Goal: Task Accomplishment & Management: Use online tool/utility

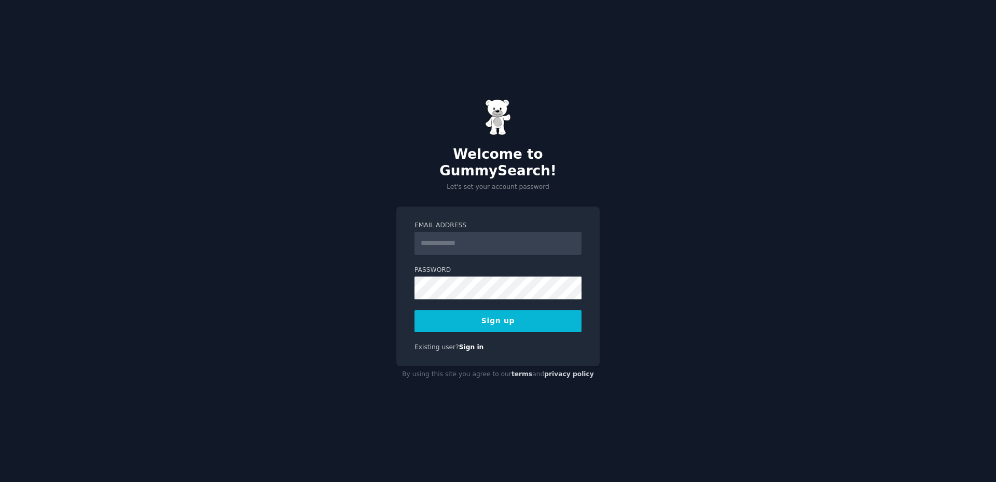
click at [458, 235] on input "Email Address" at bounding box center [498, 243] width 167 height 23
type input "**********"
click at [734, 250] on div "**********" at bounding box center [498, 241] width 996 height 482
click at [494, 314] on button "Sign up" at bounding box center [498, 321] width 167 height 22
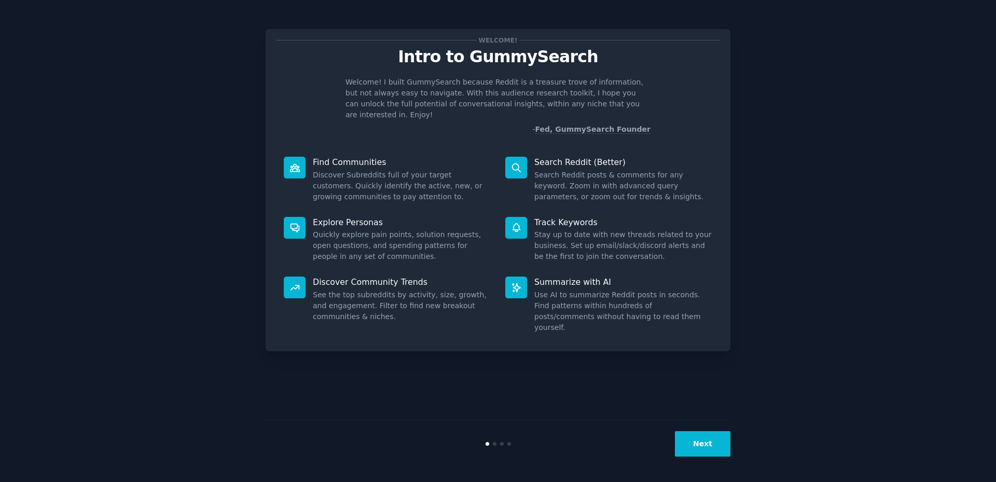
click at [706, 442] on button "Next" at bounding box center [703, 443] width 56 height 25
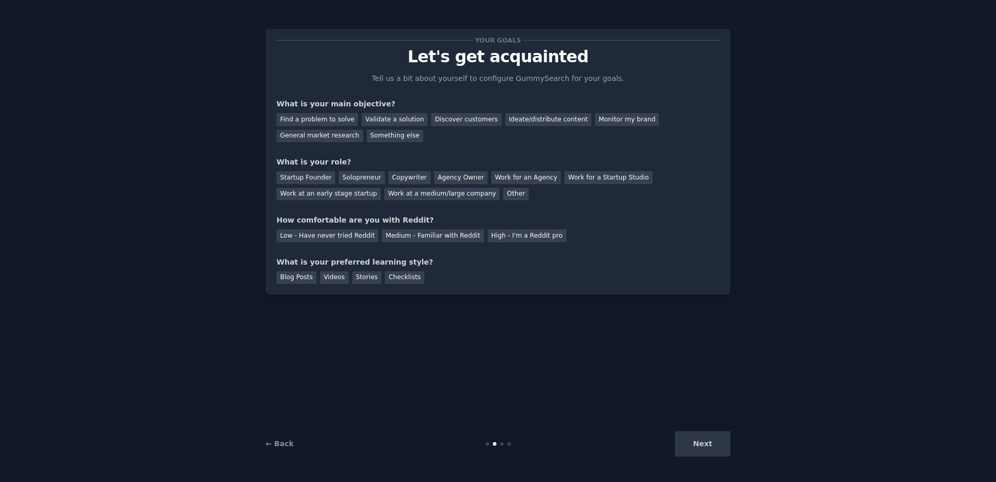
click at [706, 441] on div "Next" at bounding box center [653, 443] width 155 height 25
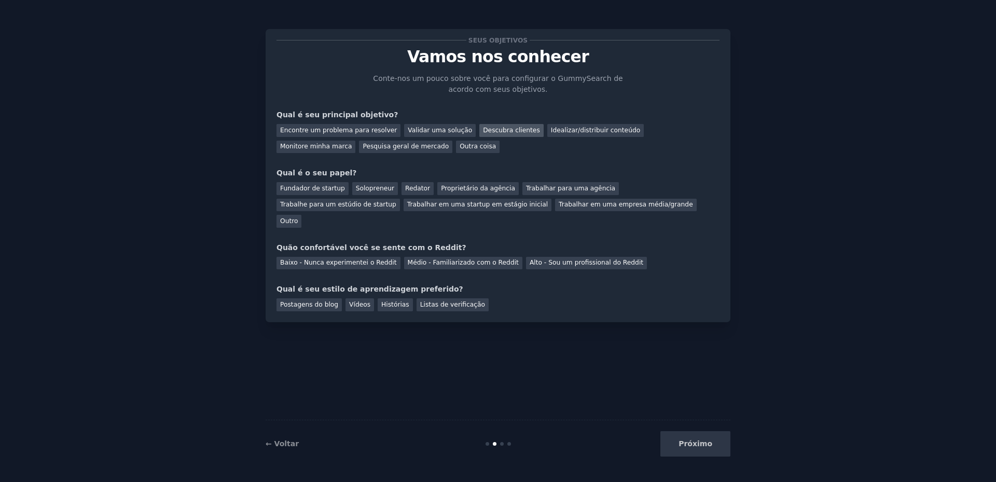
click at [489, 129] on font "Descubra clientes" at bounding box center [511, 130] width 57 height 7
click at [566, 128] on font "Idealizar/distribuir conteúdo" at bounding box center [595, 130] width 89 height 7
click at [363, 143] on font "Pesquisa geral de mercado" at bounding box center [406, 146] width 86 height 7
click at [497, 130] on font "Descubra clientes" at bounding box center [511, 130] width 57 height 7
click at [456, 152] on div "Outra coisa" at bounding box center [478, 147] width 44 height 13
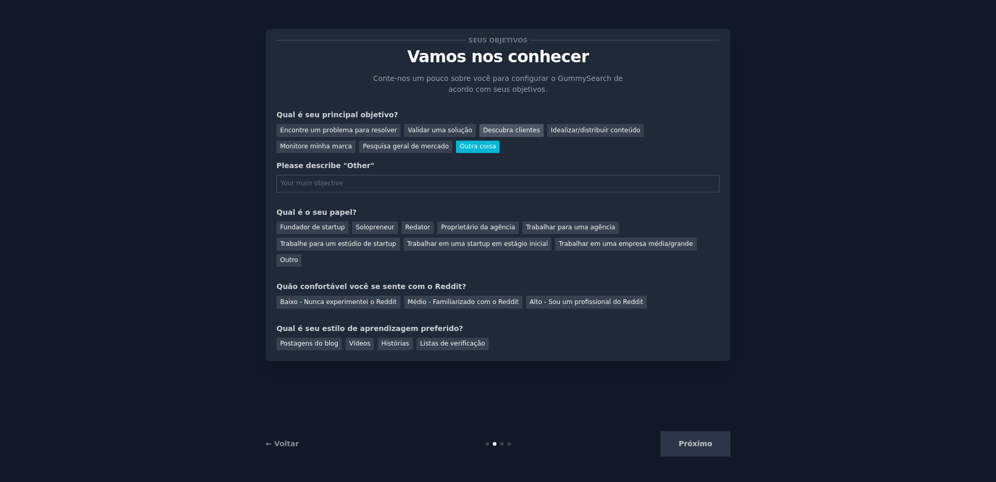
drag, startPoint x: 462, startPoint y: 129, endPoint x: 467, endPoint y: 133, distance: 6.2
click at [483, 130] on font "Descubra clientes" at bounding box center [511, 130] width 57 height 7
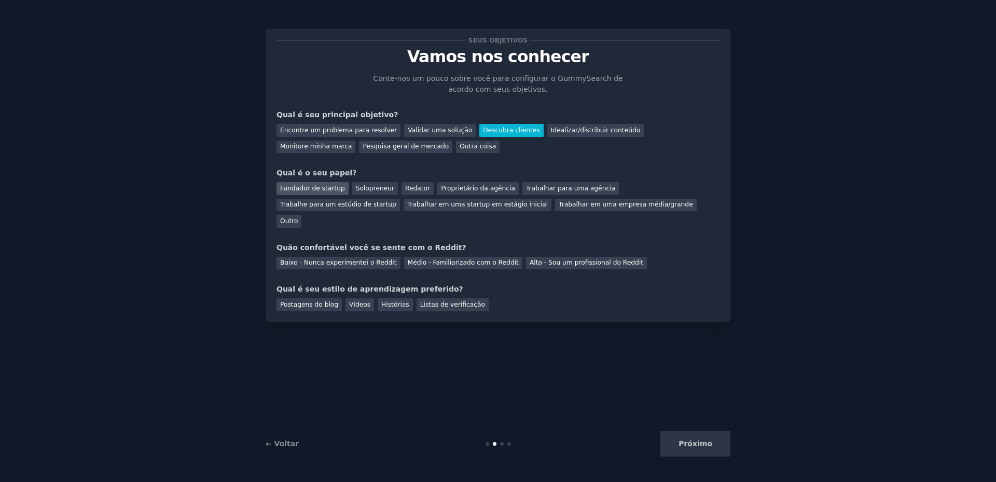
click at [324, 183] on div "Fundador de startup" at bounding box center [313, 188] width 72 height 13
click at [359, 259] on font "Baixo - Nunca experimentei o Reddit" at bounding box center [338, 262] width 117 height 7
click at [384, 295] on div "Seus objetivos Vamos nos conhecer Conte-nos um pouco sobre você para configurar…" at bounding box center [498, 175] width 465 height 293
click at [385, 301] on font "Histórias" at bounding box center [395, 304] width 28 height 7
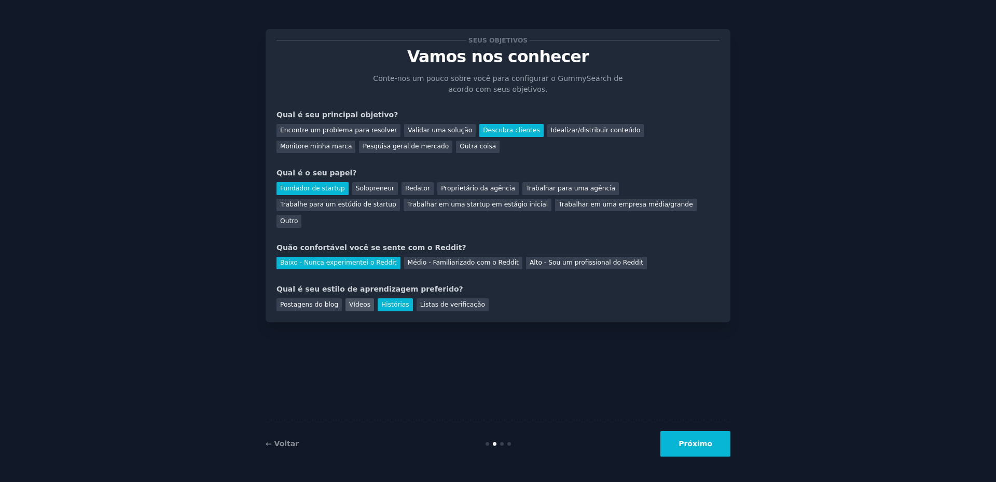
click at [350, 301] on font "Vídeos" at bounding box center [359, 304] width 21 height 7
click at [381, 301] on font "Histórias" at bounding box center [395, 304] width 28 height 7
click at [693, 447] on font "Próximo" at bounding box center [696, 444] width 34 height 8
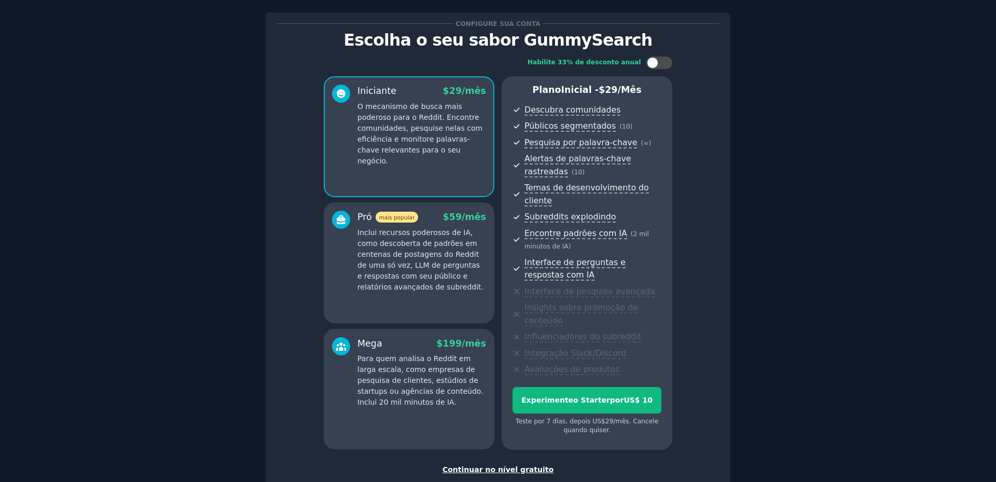
scroll to position [70, 0]
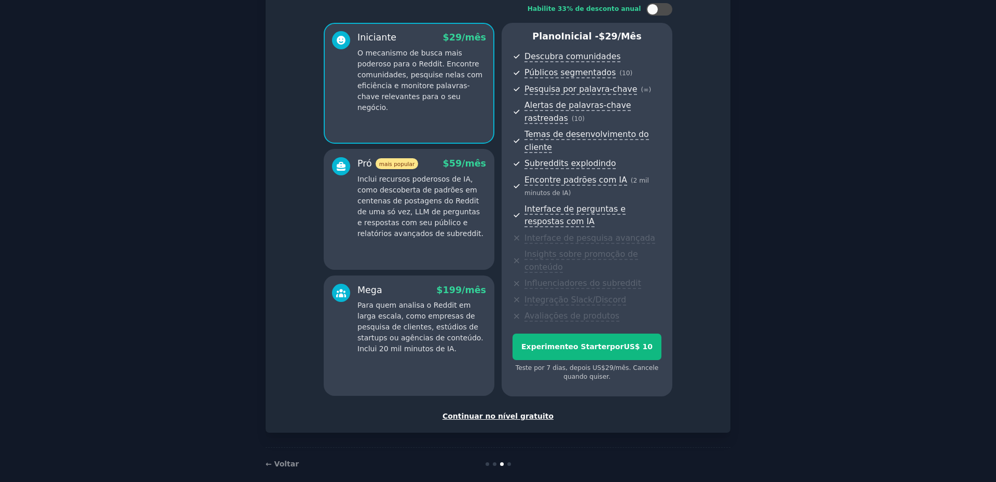
click at [502, 412] on font "Continuar no nível gratuito" at bounding box center [498, 416] width 111 height 8
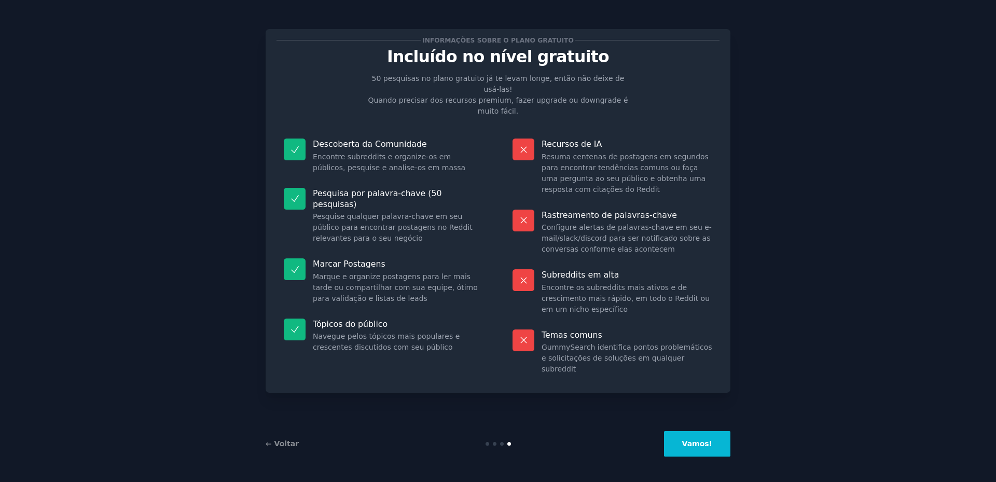
click at [699, 444] on font "Vamos!" at bounding box center [697, 444] width 30 height 8
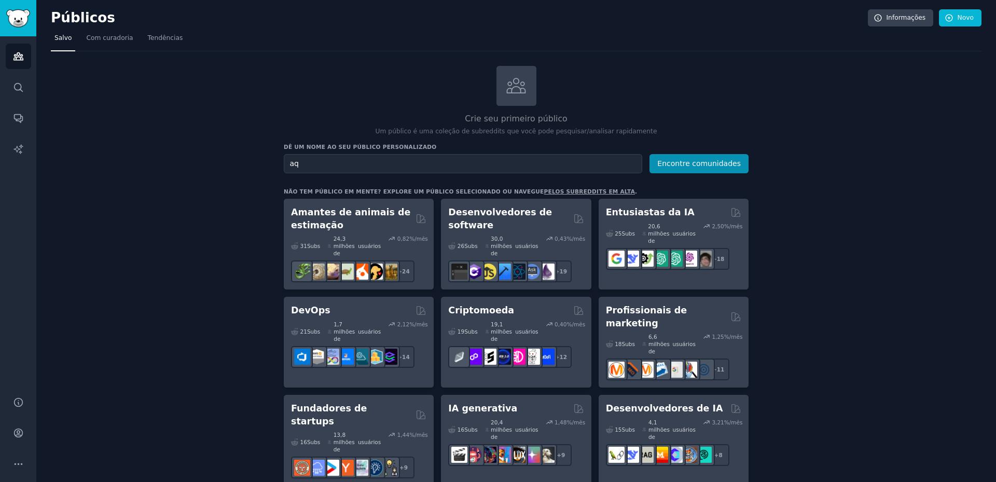
type input "a"
click at [710, 166] on font "Encontre comunidades" at bounding box center [700, 163] width 84 height 8
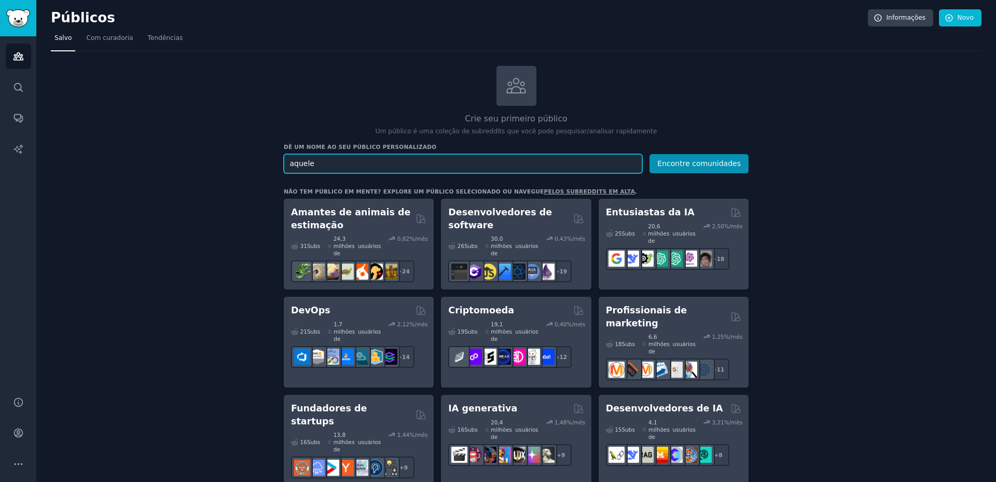
drag, startPoint x: 363, startPoint y: 166, endPoint x: 224, endPoint y: 162, distance: 138.6
type input "terror relatos"
click at [650, 154] on button "Encontre comunidades" at bounding box center [699, 163] width 99 height 19
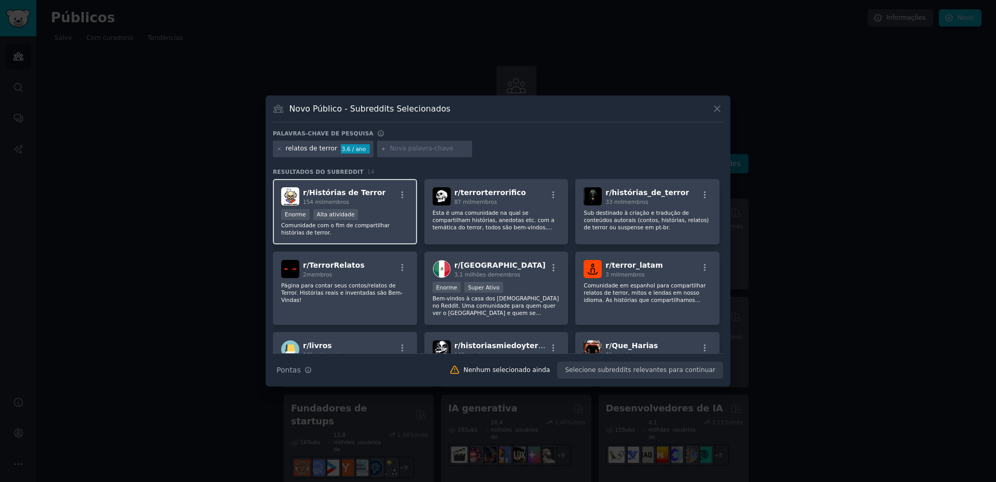
click at [382, 217] on div "Enorme Alta atividade" at bounding box center [345, 215] width 128 height 13
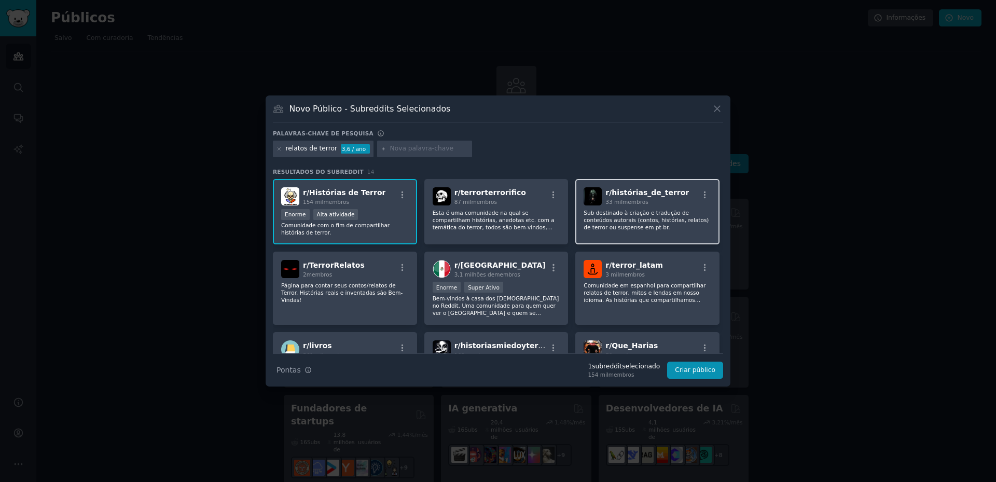
click at [609, 214] on font "Sub destinado à criação e tradução de conteúdos autorais (contos, histórias, re…" at bounding box center [646, 220] width 125 height 21
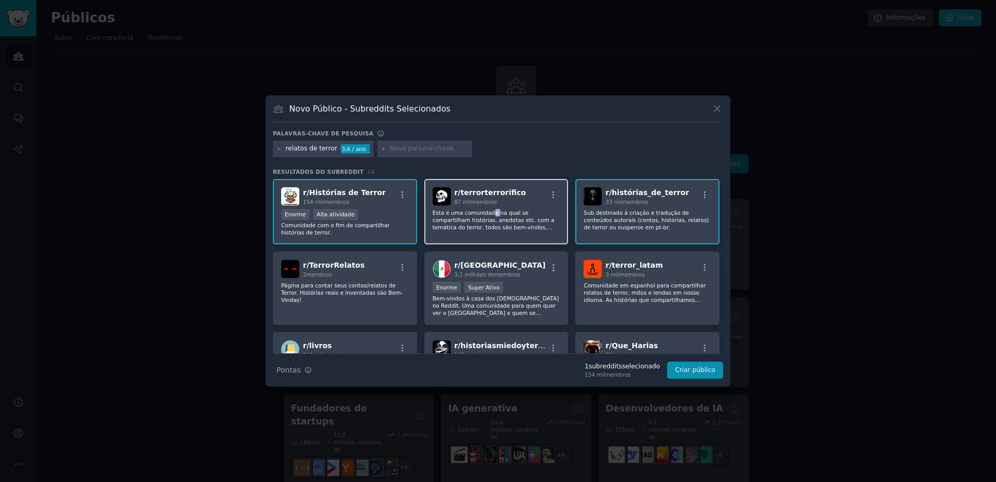
drag, startPoint x: 486, startPoint y: 209, endPoint x: 520, endPoint y: 229, distance: 39.5
click at [488, 210] on font "Esta é uma comunidade na qual se compartilham histórias, anedotas etc. com a te…" at bounding box center [494, 224] width 122 height 28
drag, startPoint x: 356, startPoint y: 295, endPoint x: 390, endPoint y: 328, distance: 47.4
click at [354, 295] on font "Página para contar seus contos/relatos de Terror. Histórias reais e inventadas …" at bounding box center [341, 292] width 121 height 21
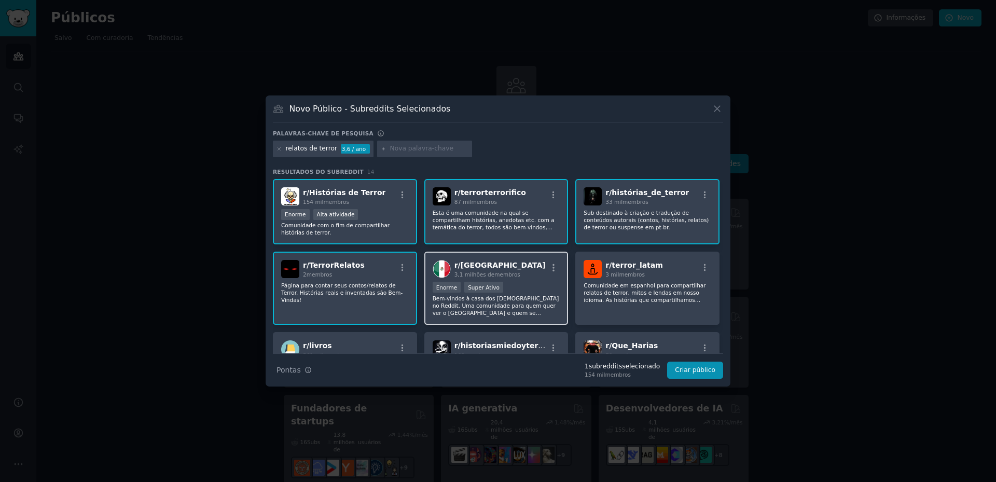
click at [538, 305] on font "Bem-vindos à casa dos mexicanos no Reddit. Uma comunidade para quem quer ver o …" at bounding box center [496, 316] width 127 height 43
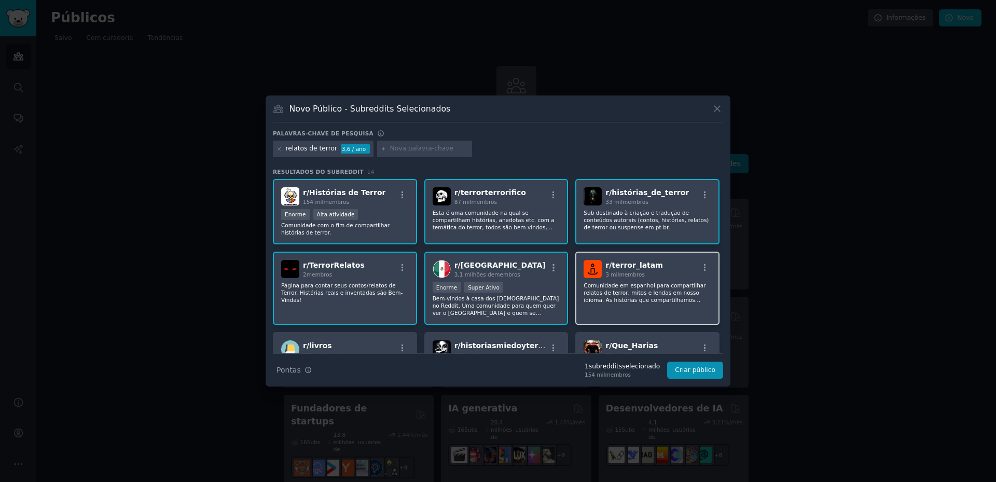
click at [616, 311] on div "r/ terror_latam 3 mil membros Comunidade em espanhol para compartilhar relatos …" at bounding box center [648, 288] width 144 height 73
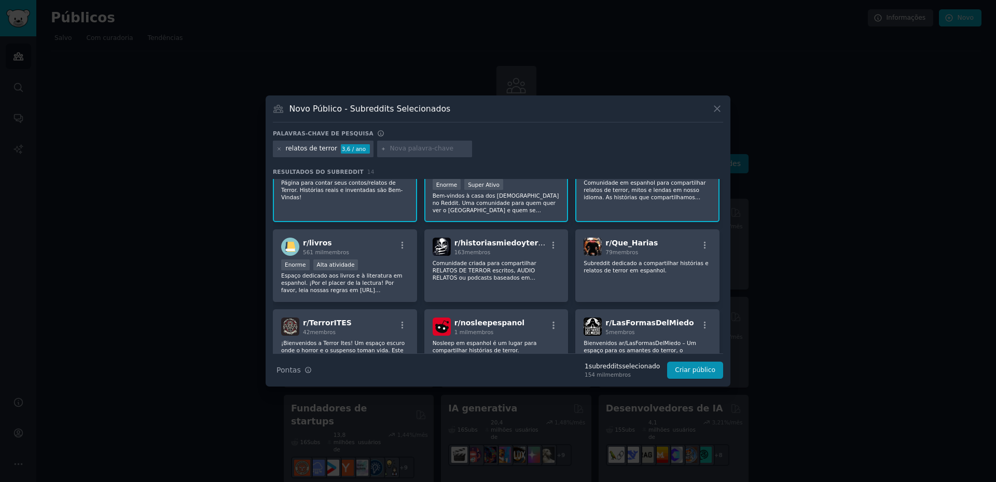
scroll to position [139, 0]
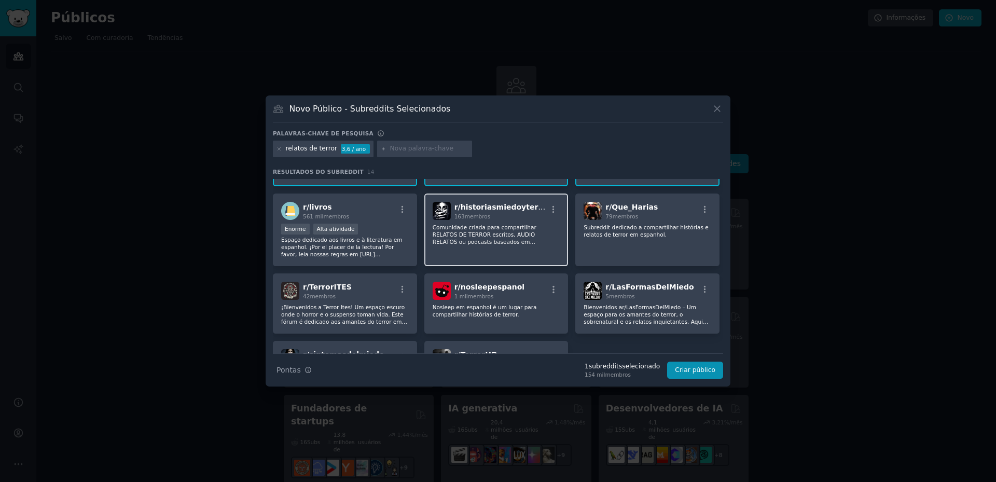
click at [488, 232] on font "Comunidade criada para compartilhar RELATOS DE TERROR escritos, AUDIO RELATOS o…" at bounding box center [490, 241] width 115 height 35
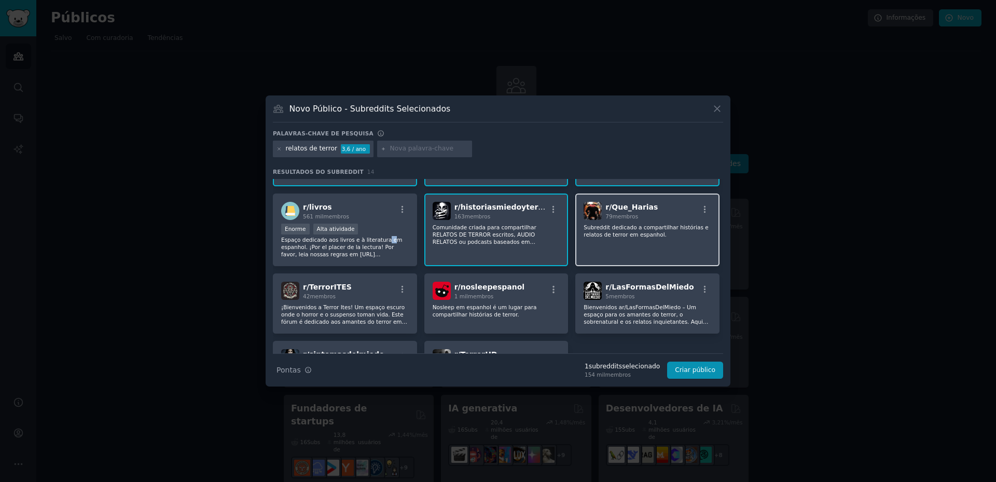
drag, startPoint x: 380, startPoint y: 239, endPoint x: 587, endPoint y: 248, distance: 206.7
click at [386, 239] on font "Espaço dedicado aos livros e à literatura em espanhol. ¡Por el placer de la lec…" at bounding box center [341, 251] width 121 height 28
click at [643, 247] on div "r/ Que_Harias 79 membros Subreddit dedicado a compartilhar histórias e relatos …" at bounding box center [648, 230] width 144 height 73
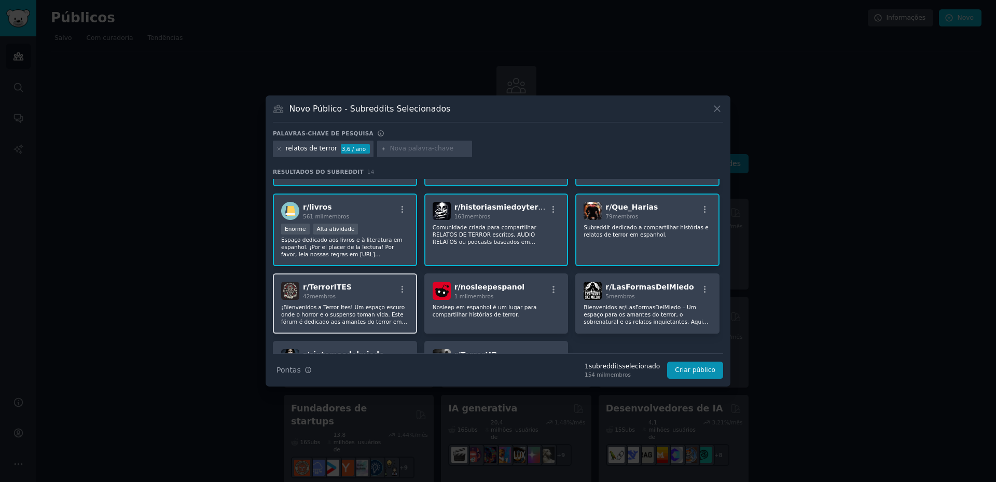
click at [386, 298] on div "r/ TerrorITES 42 membros" at bounding box center [345, 291] width 128 height 18
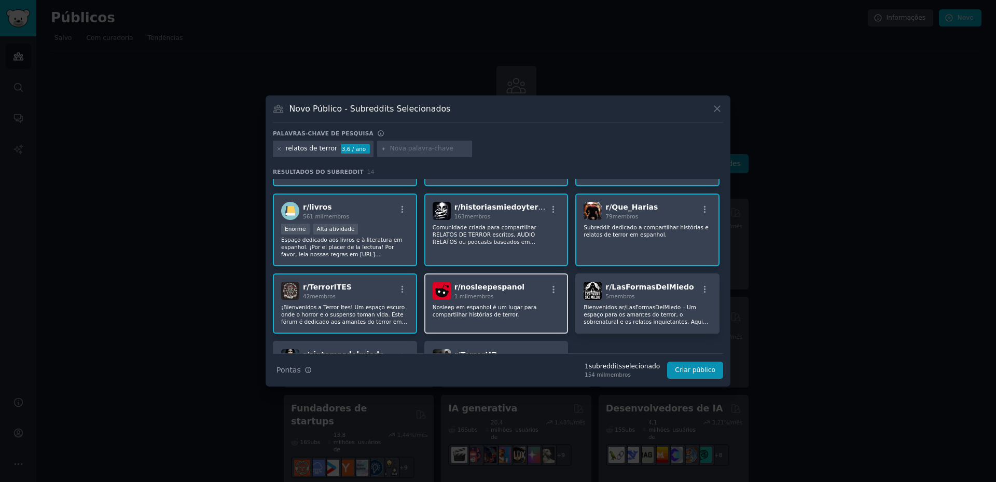
click at [530, 301] on div "r/ nosleepespanol 1 mil membros Nosleep em espanhol é um lugar para compartilha…" at bounding box center [497, 304] width 144 height 60
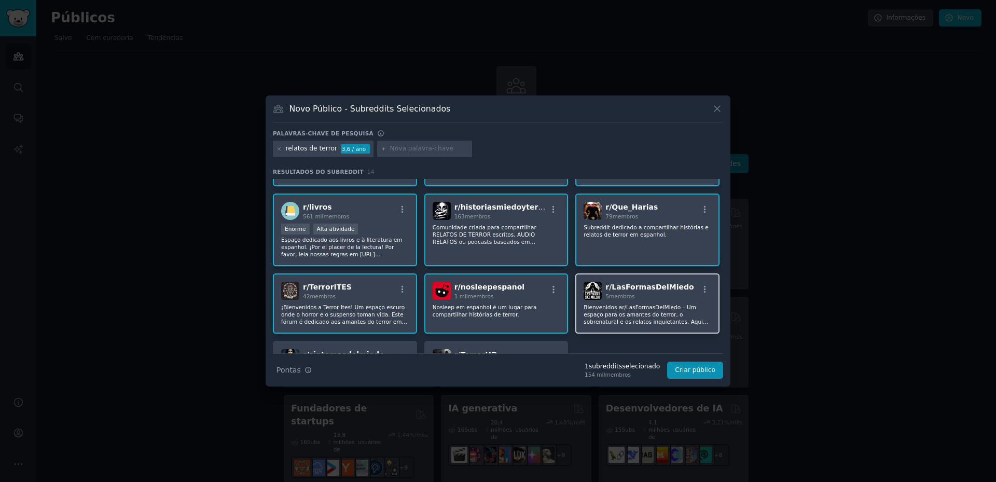
drag, startPoint x: 635, startPoint y: 299, endPoint x: 610, endPoint y: 298, distance: 24.9
click at [636, 299] on div "5 membros" at bounding box center [650, 296] width 88 height 7
click at [364, 237] on font "Espaço dedicado aos livros e à literatura em espanhol. ¡Por el placer de la lec…" at bounding box center [341, 251] width 121 height 28
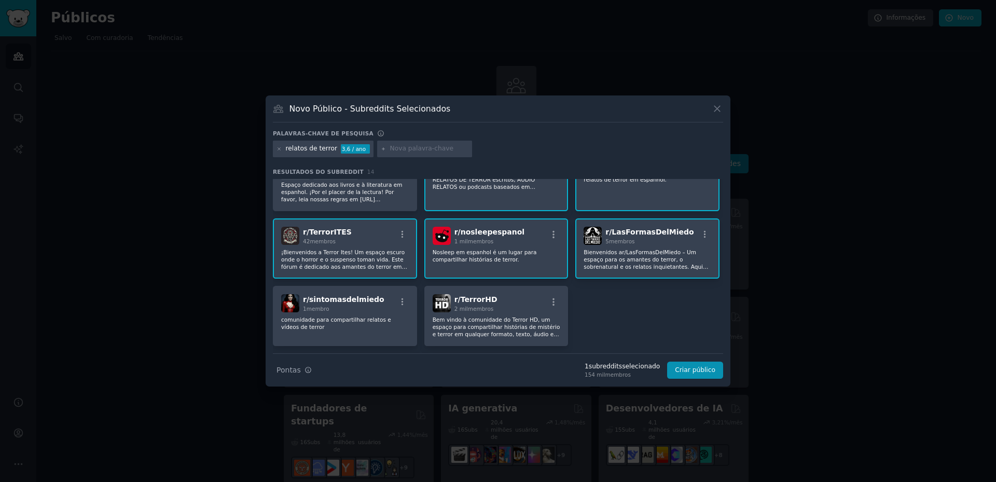
scroll to position [208, 0]
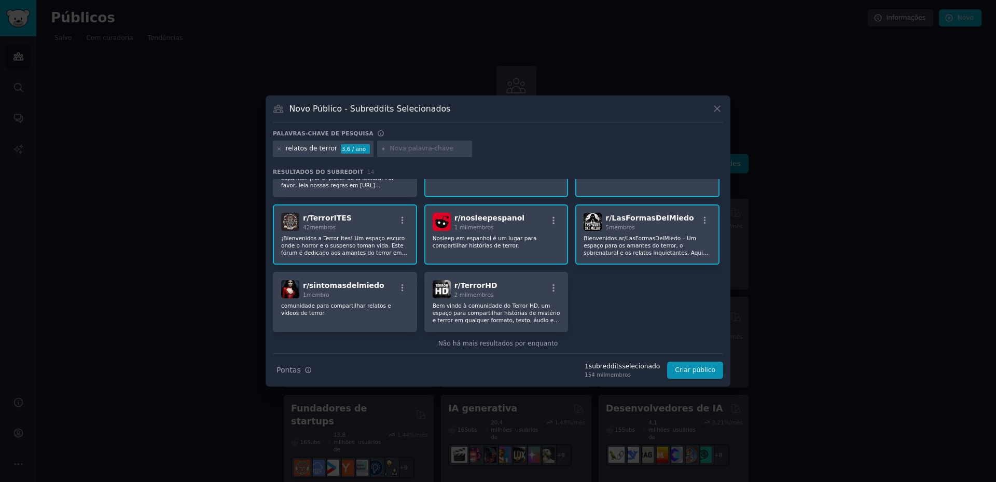
click at [479, 307] on font "Bem vindo à comunidade do Terror HD, um espaço para compartilhar histórias de m…" at bounding box center [497, 317] width 128 height 28
click at [385, 308] on font "comunidade para compartilhar relatos e vídeos de terror" at bounding box center [336, 309] width 110 height 13
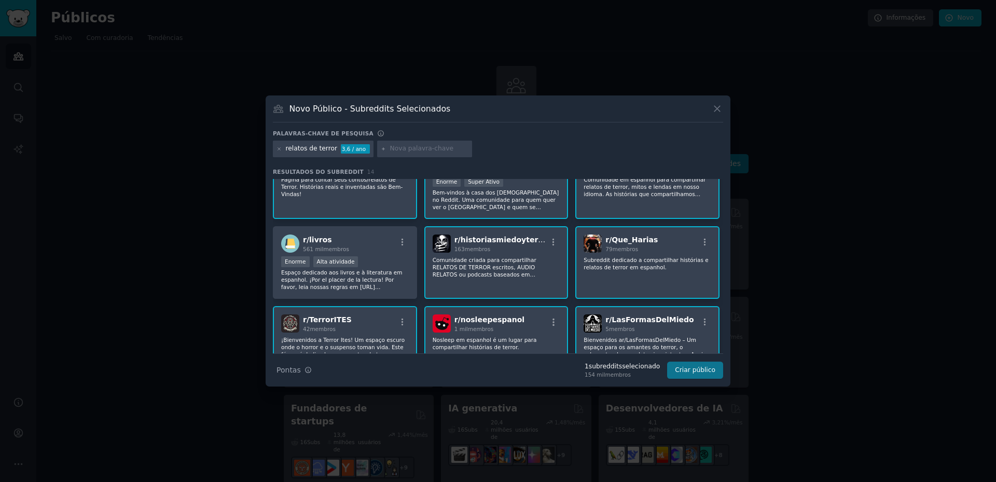
scroll to position [139, 0]
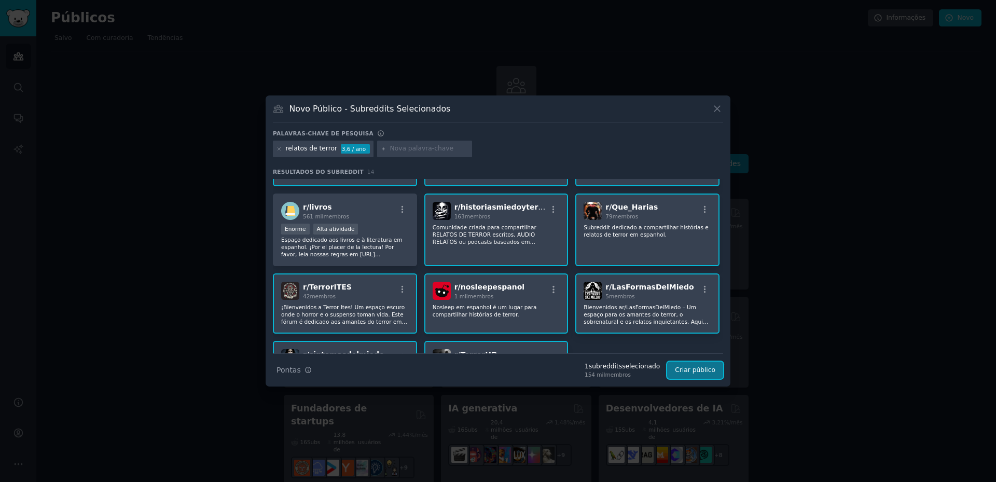
click at [688, 372] on font "Criar público" at bounding box center [695, 369] width 40 height 7
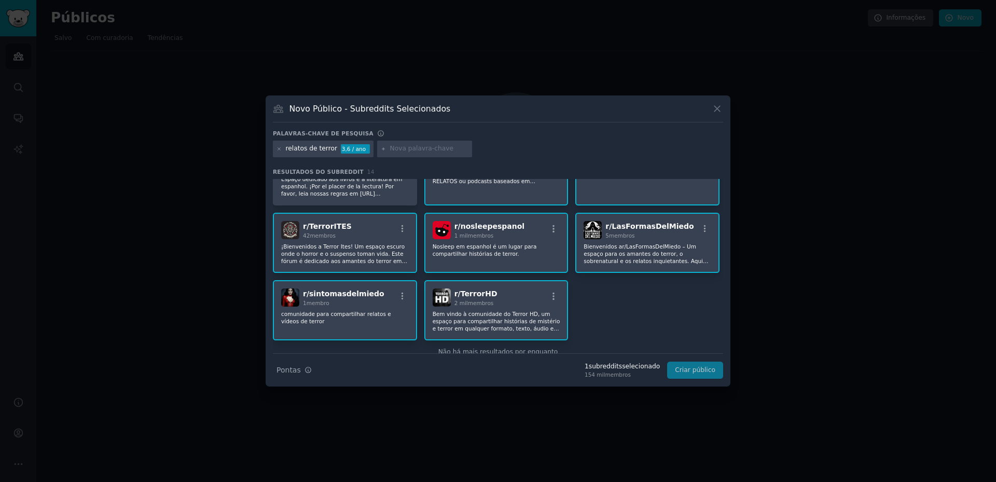
scroll to position [223, 0]
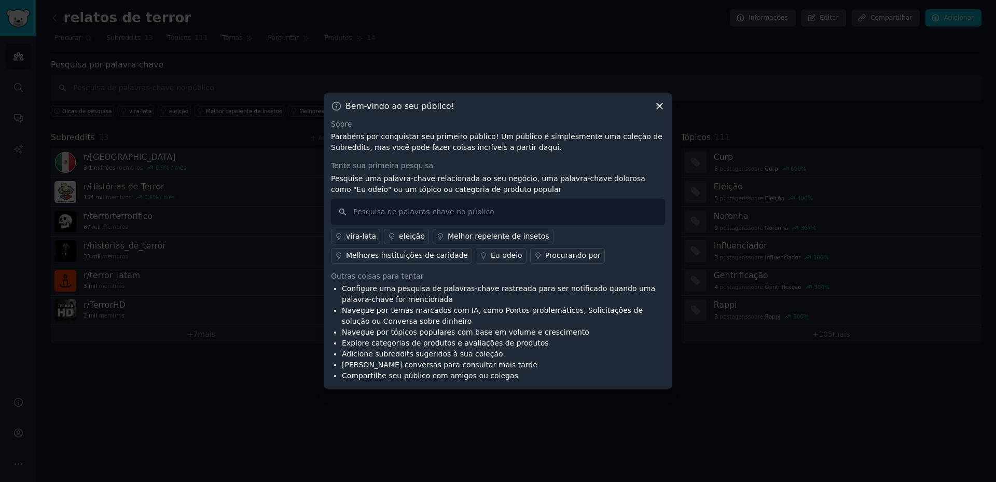
click at [659, 105] on icon at bounding box center [660, 106] width 6 height 6
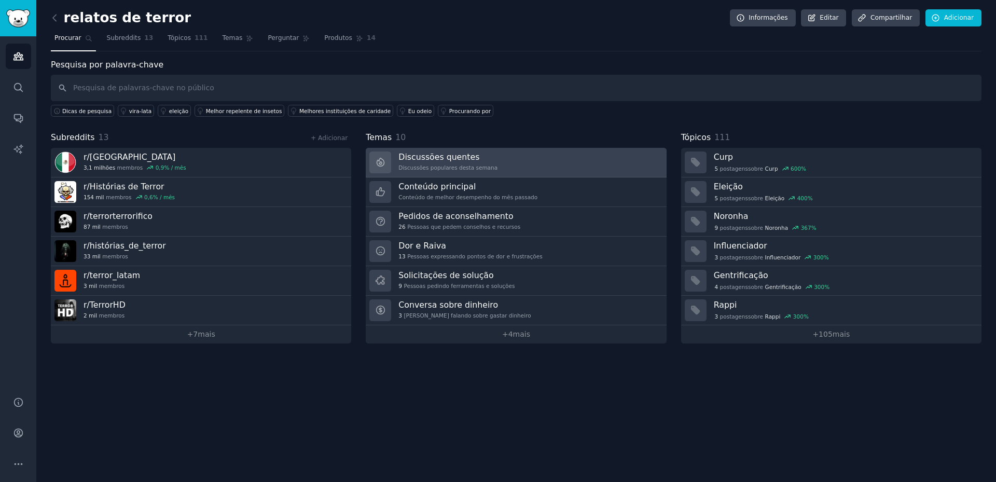
click at [484, 161] on h3 "Discussões quentes" at bounding box center [448, 157] width 99 height 11
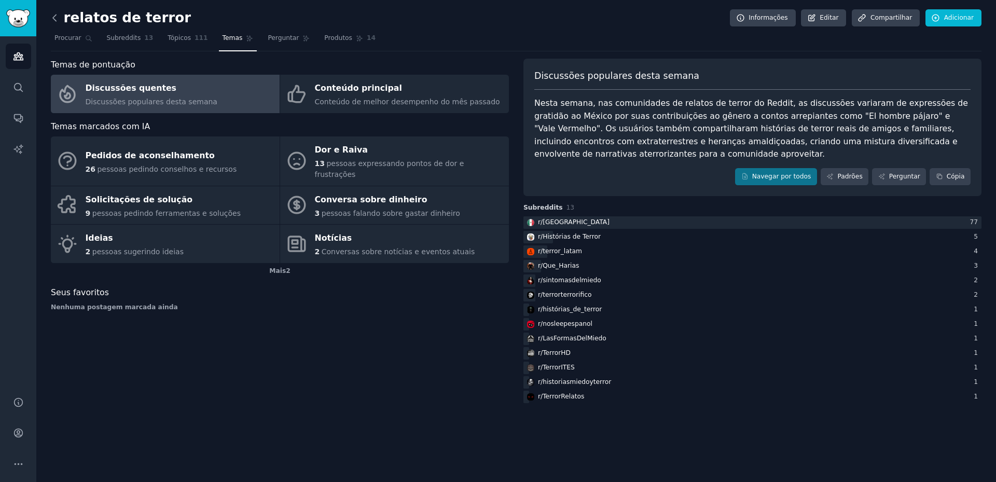
click at [54, 13] on icon at bounding box center [54, 17] width 11 height 11
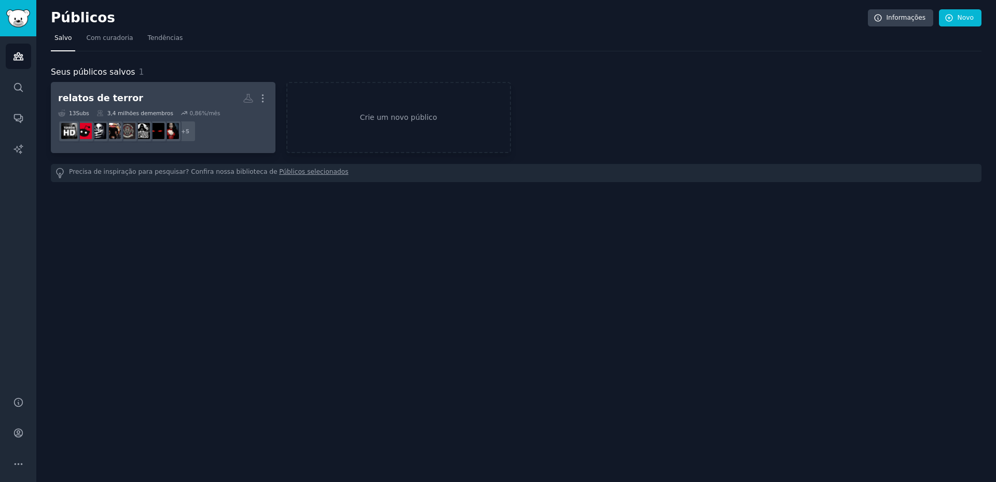
click at [213, 99] on h2 "relatos de terror Mais" at bounding box center [163, 98] width 210 height 18
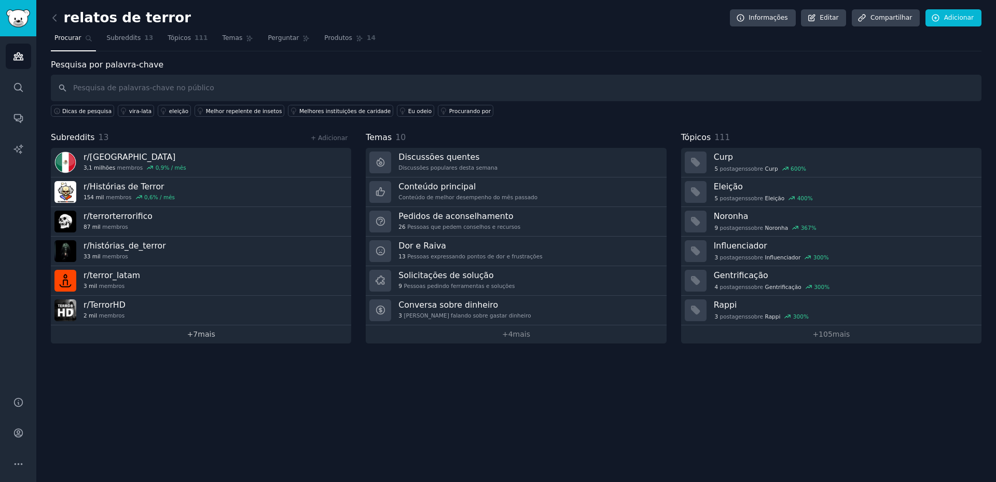
click at [247, 328] on link "+ 7 mais" at bounding box center [201, 334] width 300 height 18
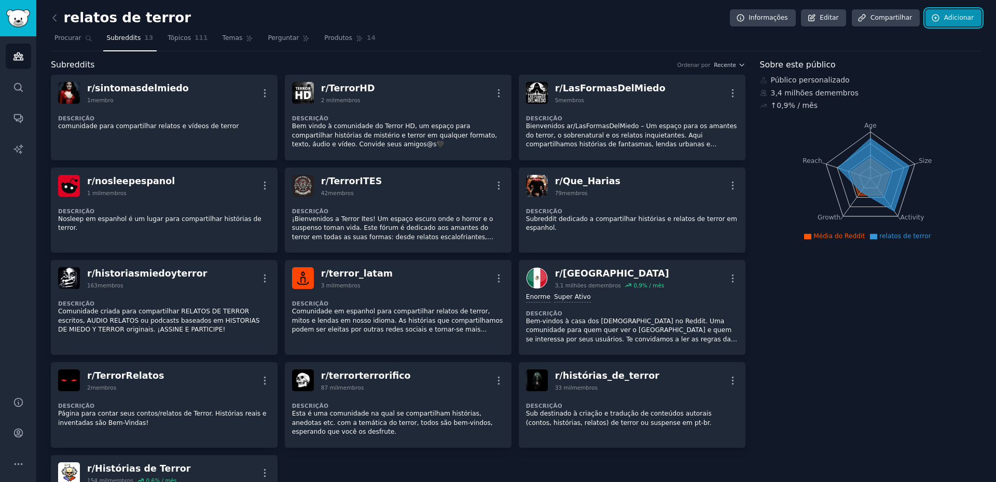
click at [968, 25] on link "Adicionar" at bounding box center [954, 18] width 56 height 18
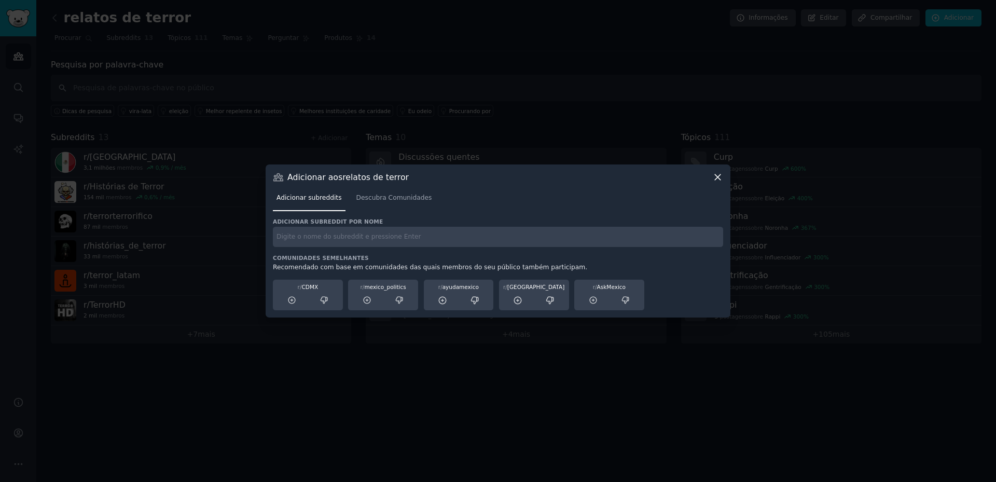
click at [396, 244] on input "text" at bounding box center [498, 237] width 450 height 20
type input "relatos"
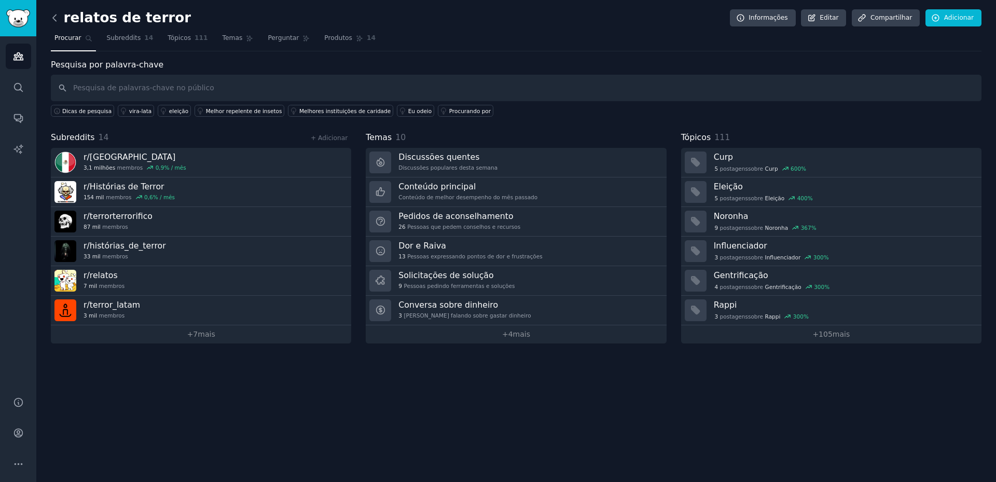
click at [53, 13] on icon at bounding box center [54, 17] width 11 height 11
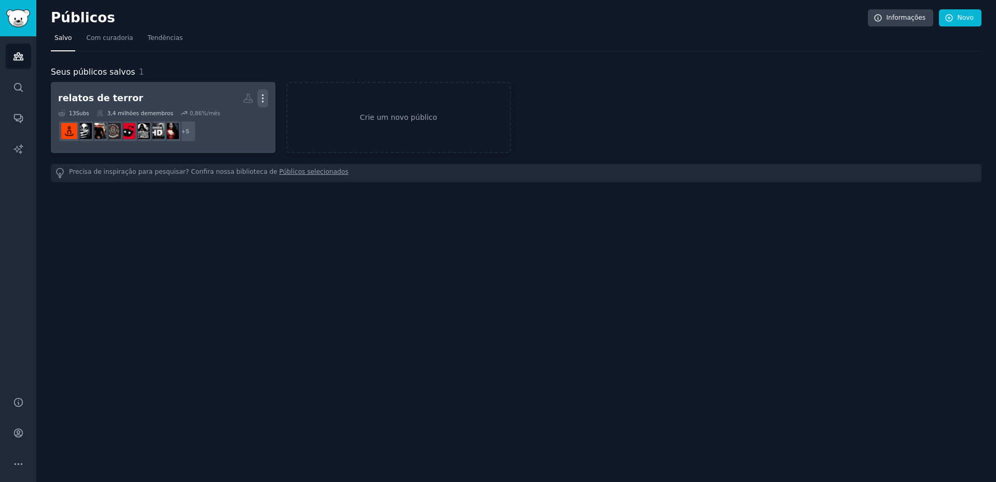
click at [261, 95] on icon "button" at bounding box center [262, 98] width 11 height 11
click at [233, 112] on div "Delete" at bounding box center [226, 121] width 49 height 22
